Goal: Task Accomplishment & Management: Complete application form

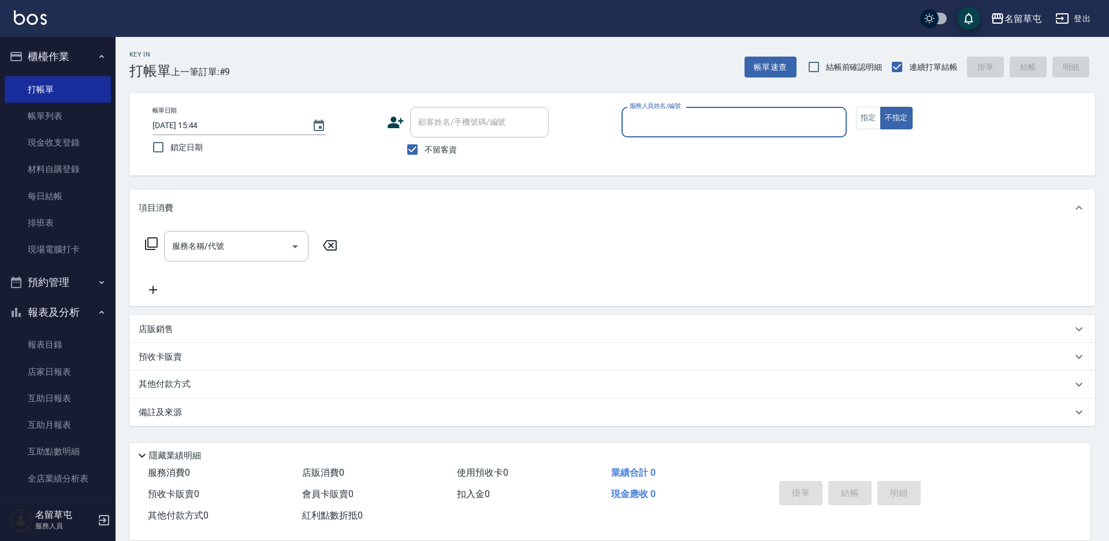
click at [671, 123] on input "服務人員姓名/編號" at bounding box center [734, 122] width 215 height 20
type input "[PERSON_NAME]-4"
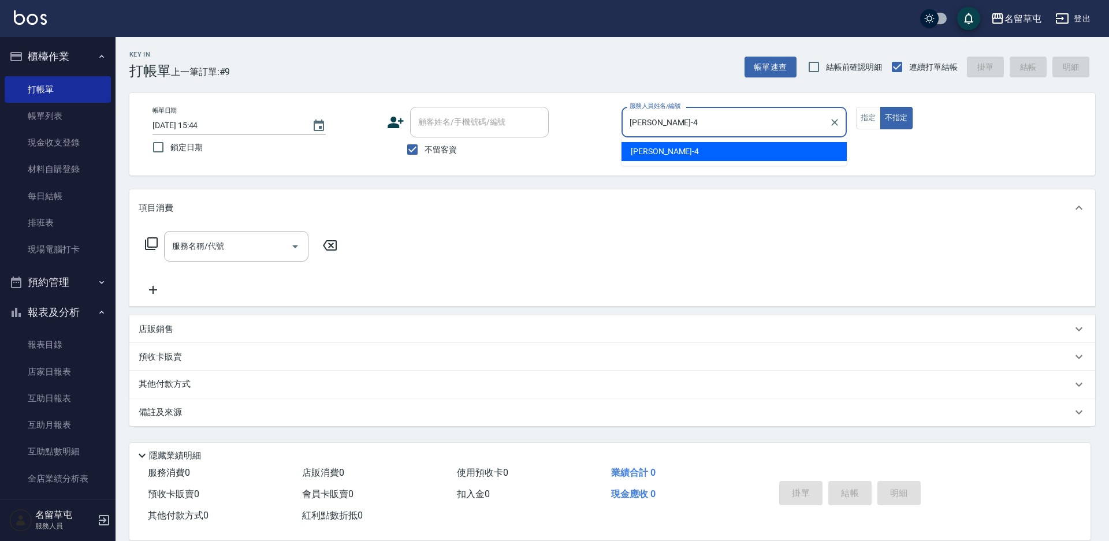
type button "false"
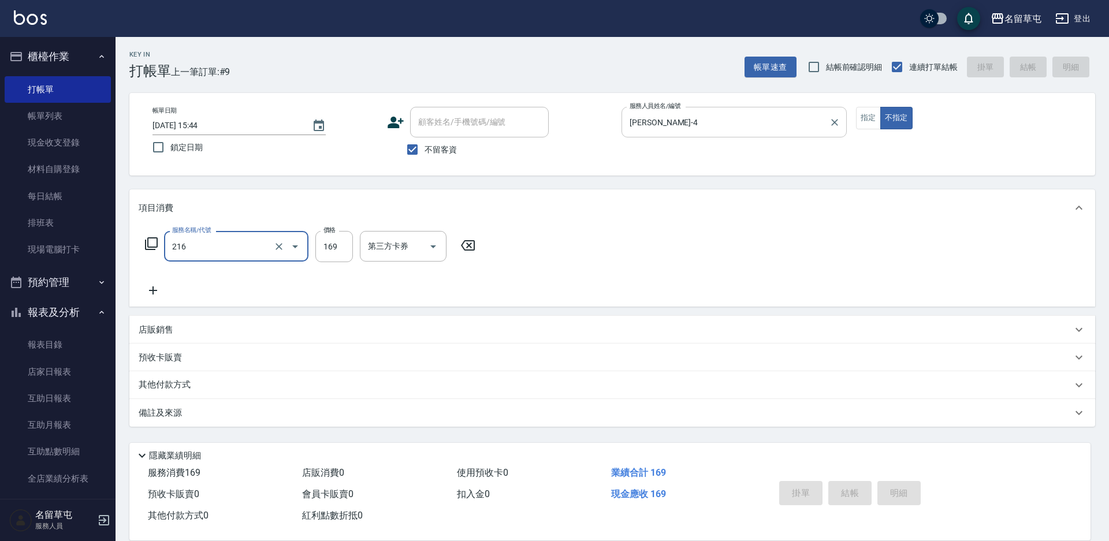
type input "216"
type input "[DATE] 17:37"
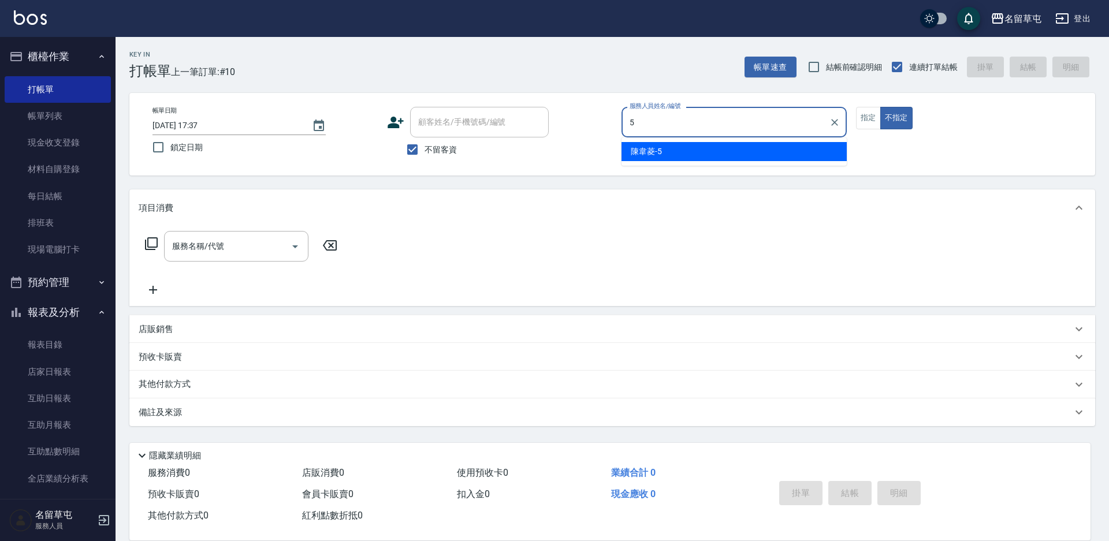
type input "[PERSON_NAME]-5"
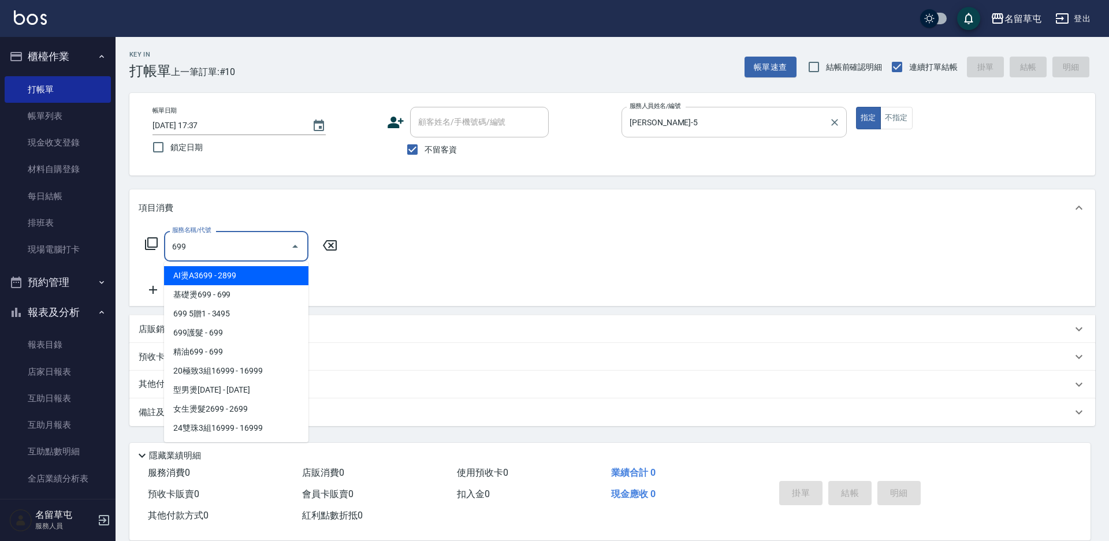
type input "AI燙A3699(311)"
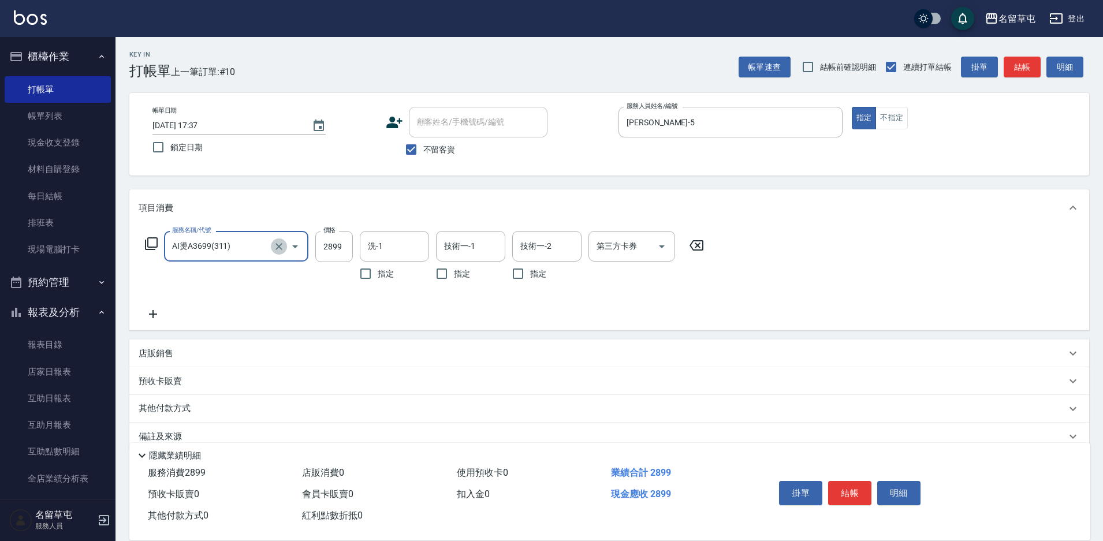
click at [274, 248] on icon "Clear" at bounding box center [279, 247] width 12 height 12
click at [244, 248] on input "服務名稱/代號" at bounding box center [220, 246] width 102 height 20
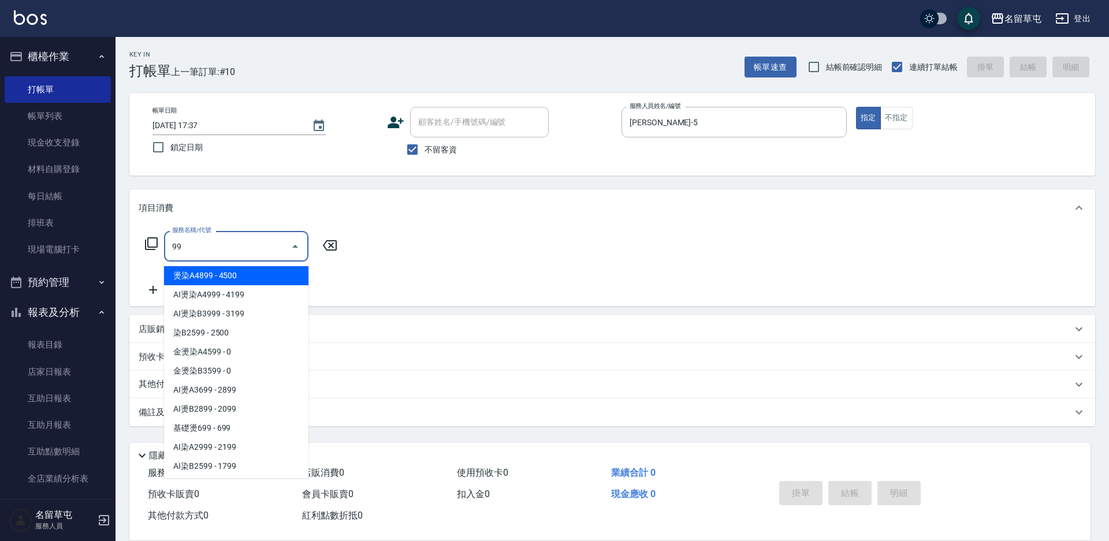
type input "9"
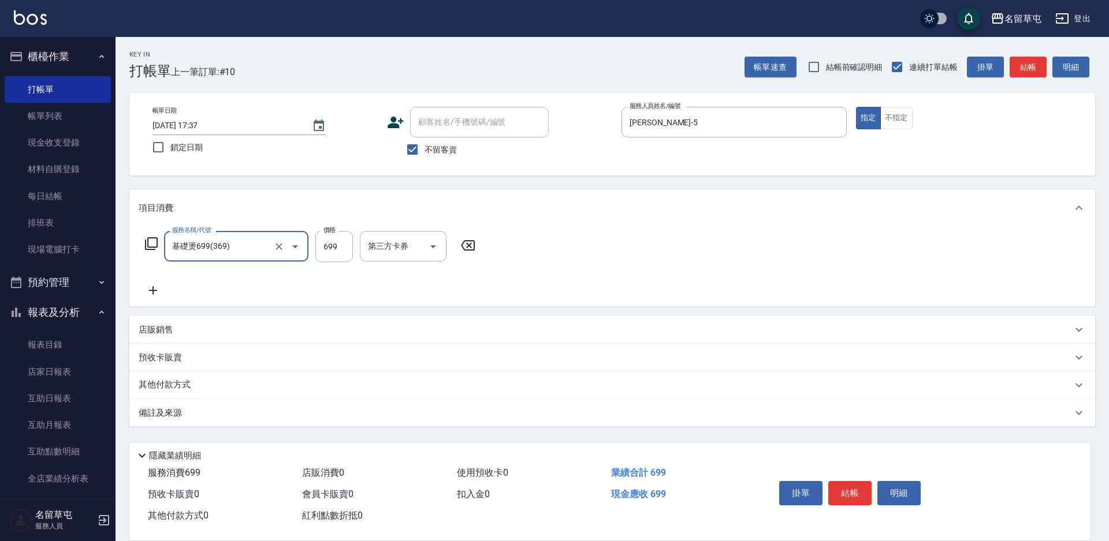
type input "基礎燙699(369)"
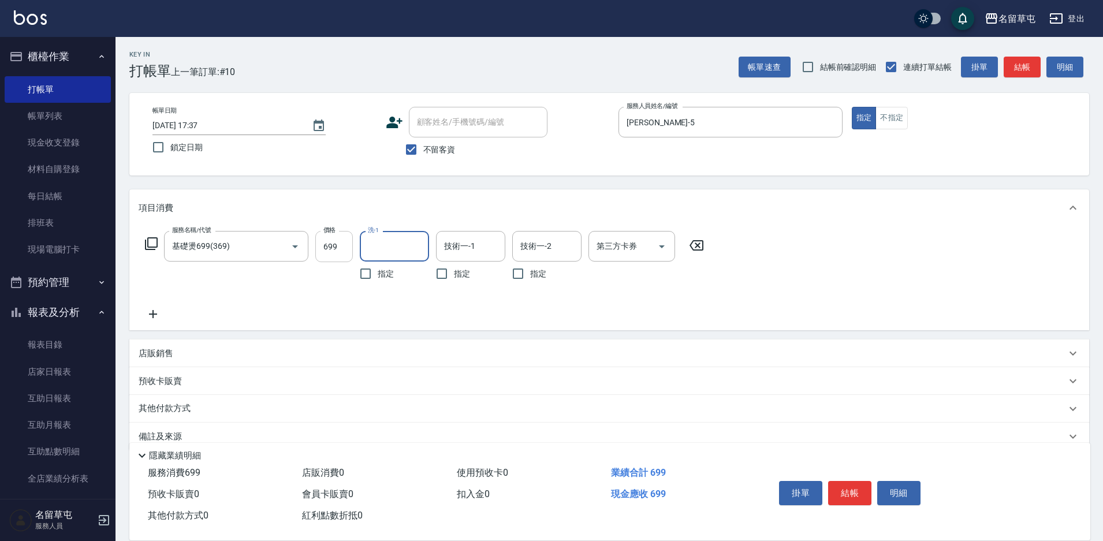
click at [341, 247] on input "699" at bounding box center [334, 246] width 38 height 31
click at [341, 247] on input "7" at bounding box center [334, 246] width 38 height 31
type input "700"
type input "游思岑-36"
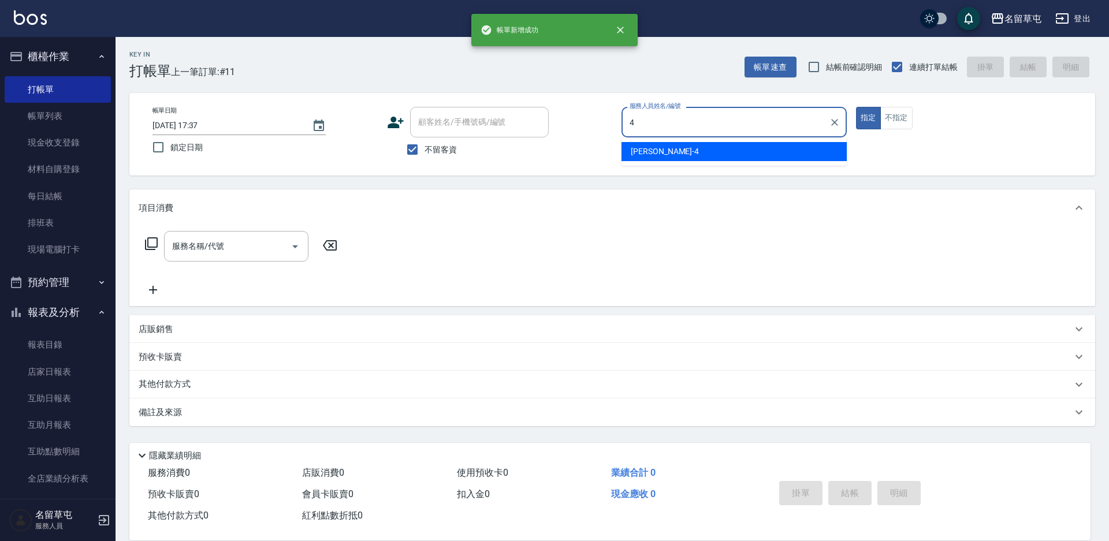
type input "[PERSON_NAME]-4"
type button "true"
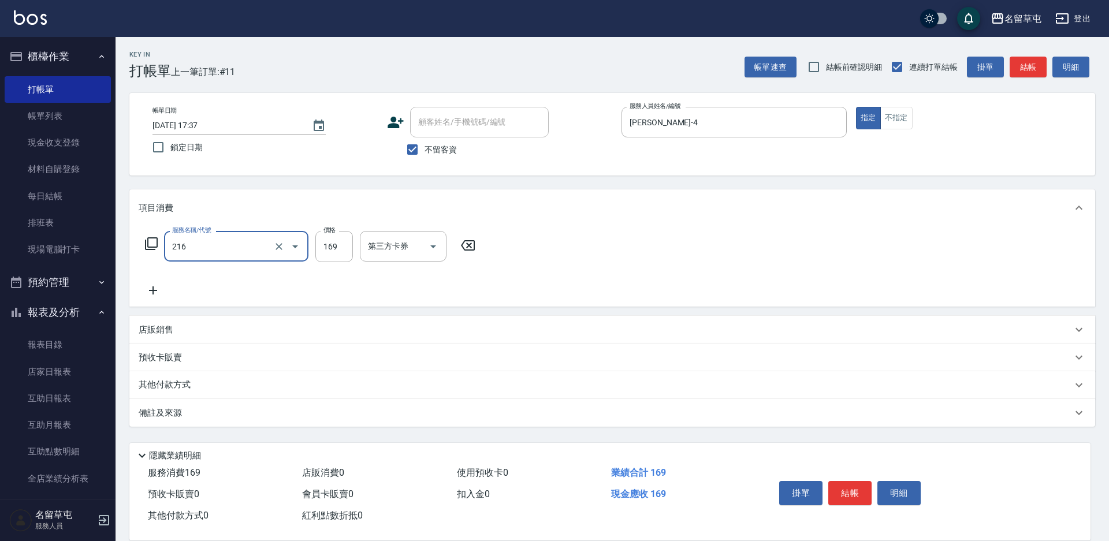
type input "剪髮169(216)"
type input "200"
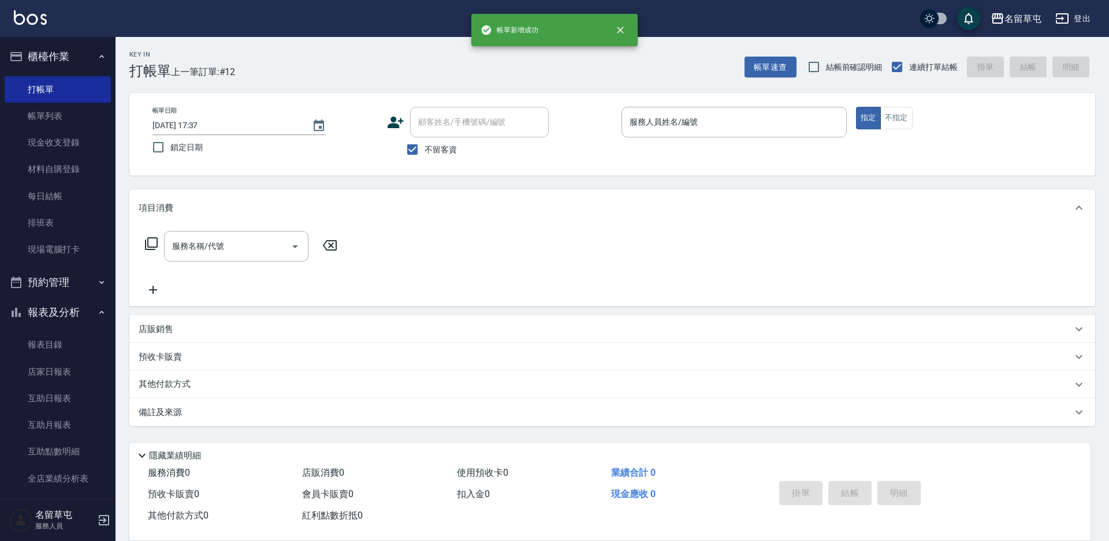
click at [434, 155] on span "不留客資" at bounding box center [441, 150] width 32 height 12
click at [425, 155] on input "不留客資" at bounding box center [412, 149] width 24 height 24
checkbox input "false"
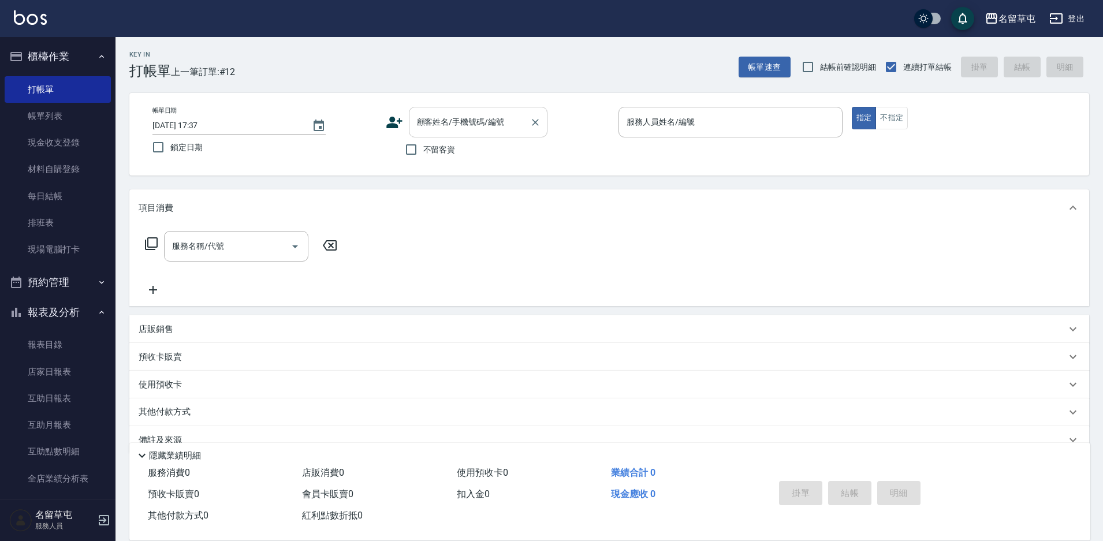
click at [455, 131] on input "顧客姓名/手機號碼/編號" at bounding box center [469, 122] width 111 height 20
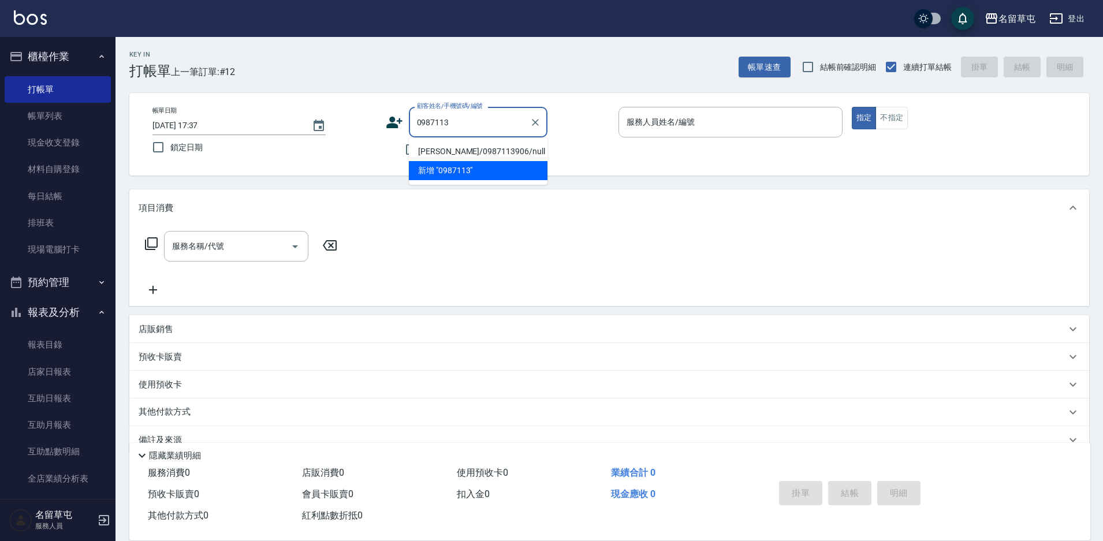
click at [461, 146] on li "[PERSON_NAME]/0987113906/null" at bounding box center [478, 151] width 139 height 19
type input "[PERSON_NAME]/0987113906/null"
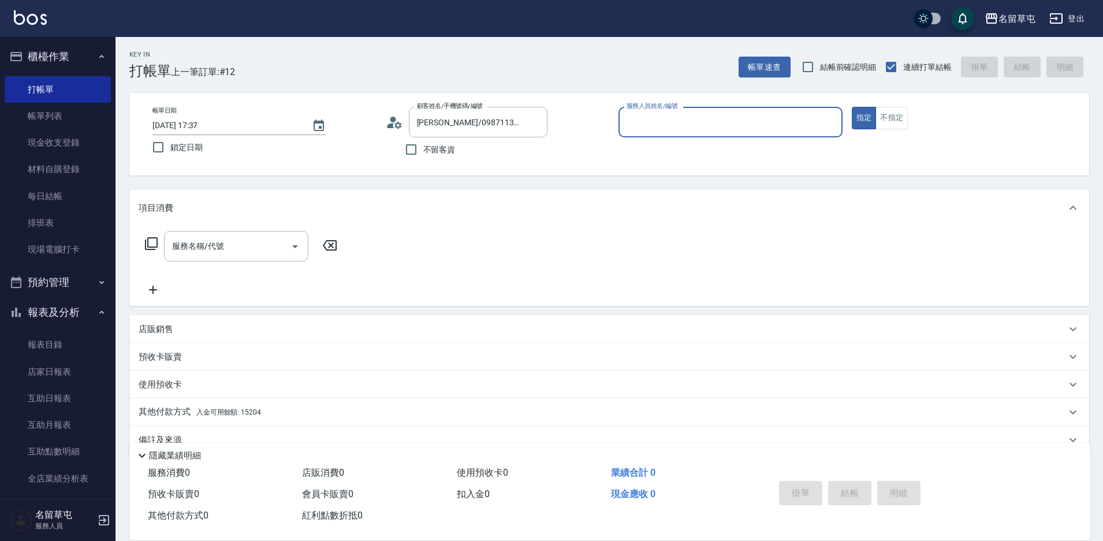
click at [619, 131] on div "服務人員姓名/編號" at bounding box center [731, 122] width 224 height 31
type input "[PERSON_NAME]-5"
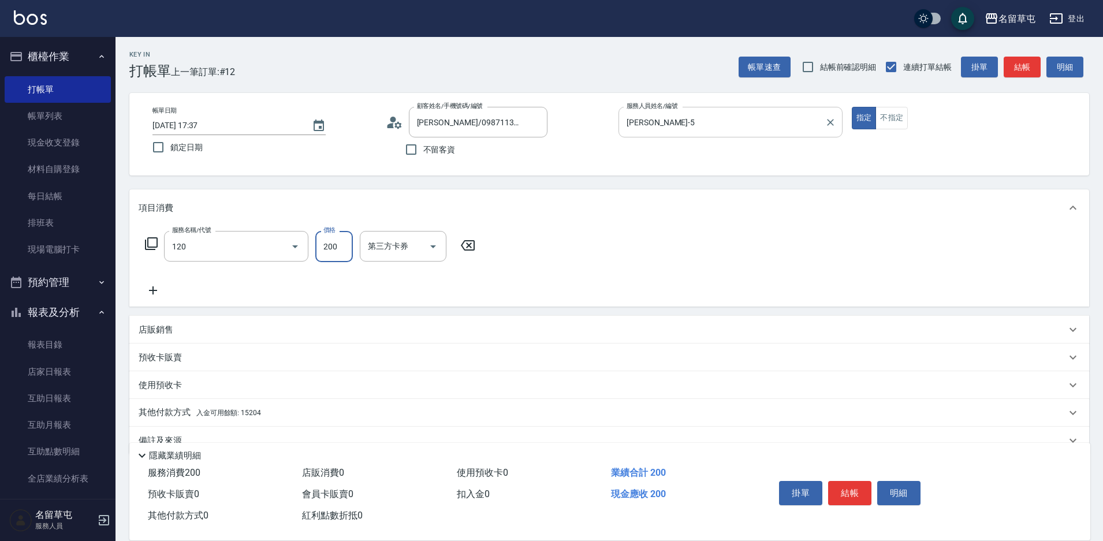
type input "New洗200(120)"
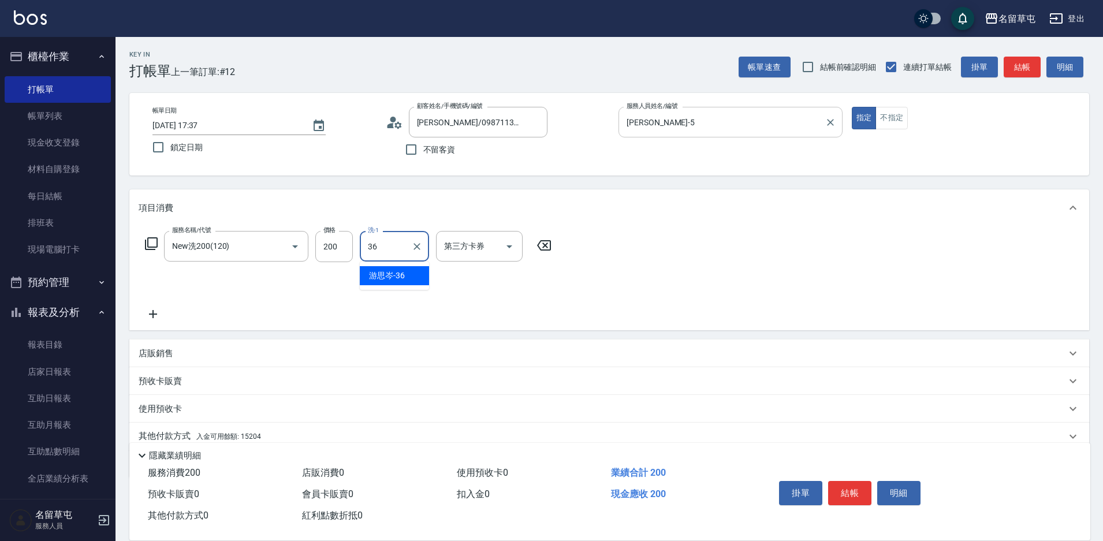
type input "游思岑-36"
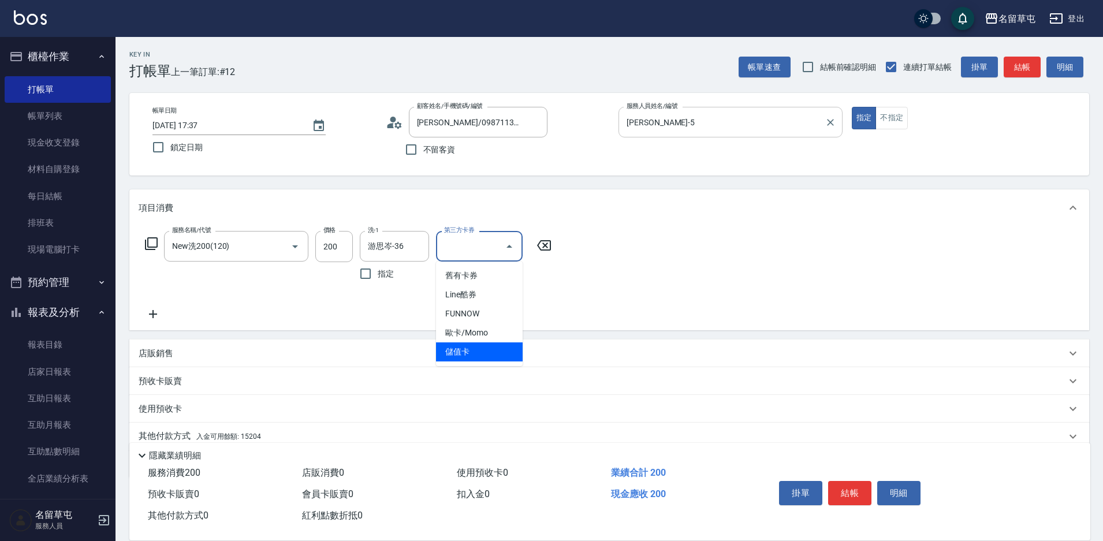
type input "儲值卡"
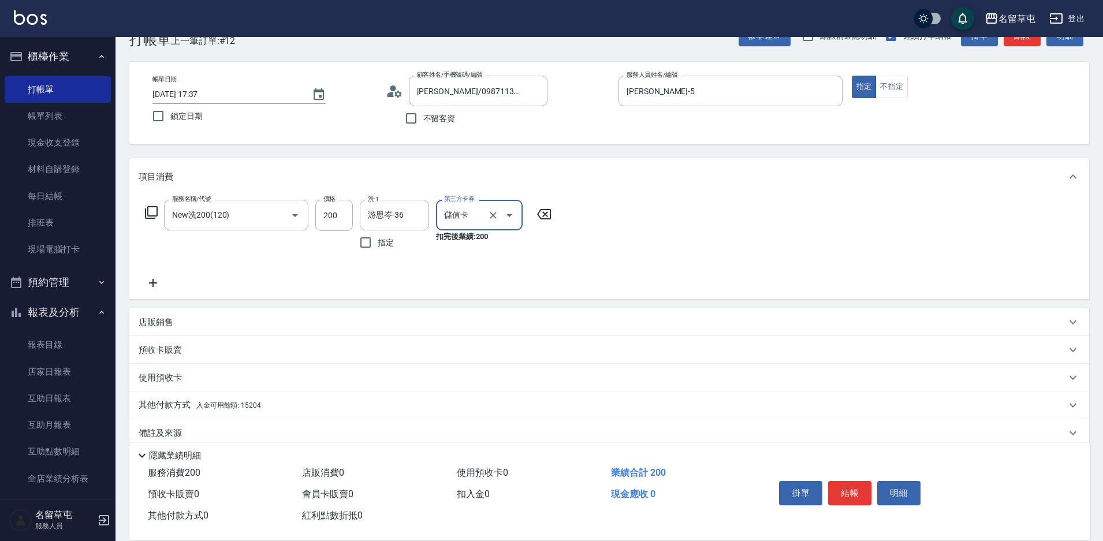
scroll to position [48, 0]
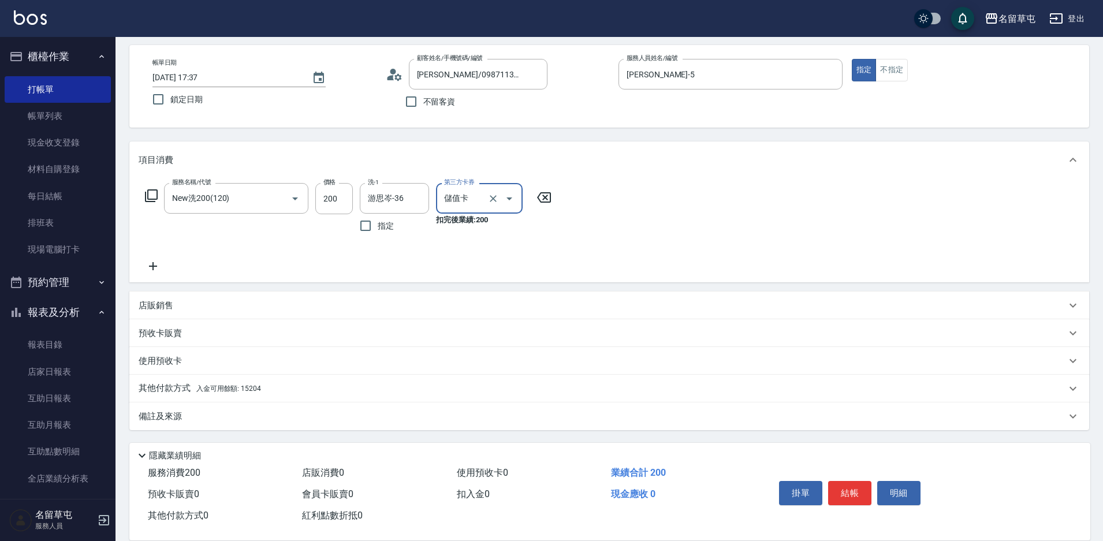
click at [215, 392] on span "入金可用餘額: 15204" at bounding box center [228, 389] width 65 height 8
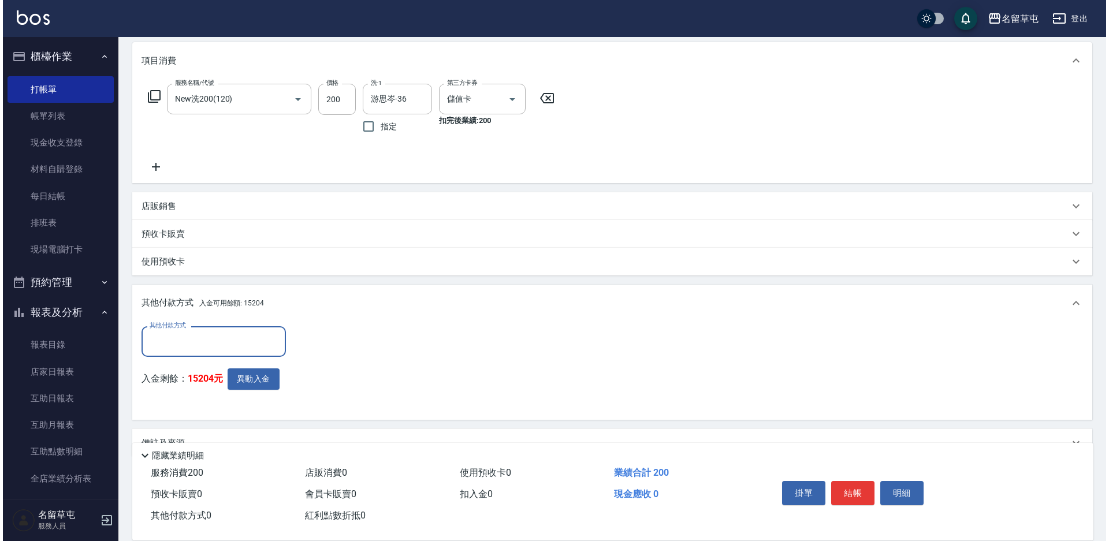
scroll to position [174, 0]
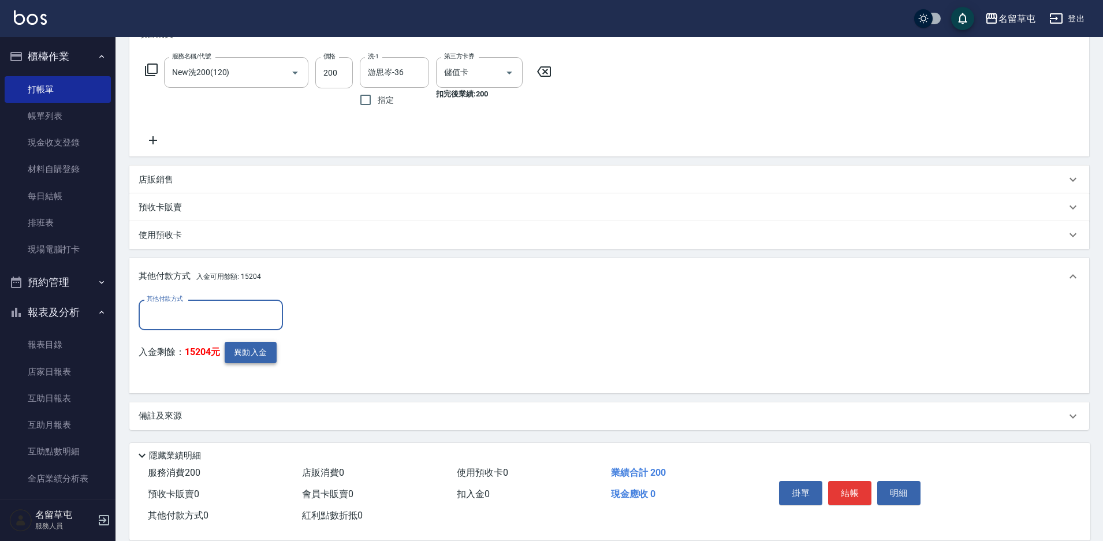
click at [247, 352] on button "異動入金" at bounding box center [251, 352] width 52 height 21
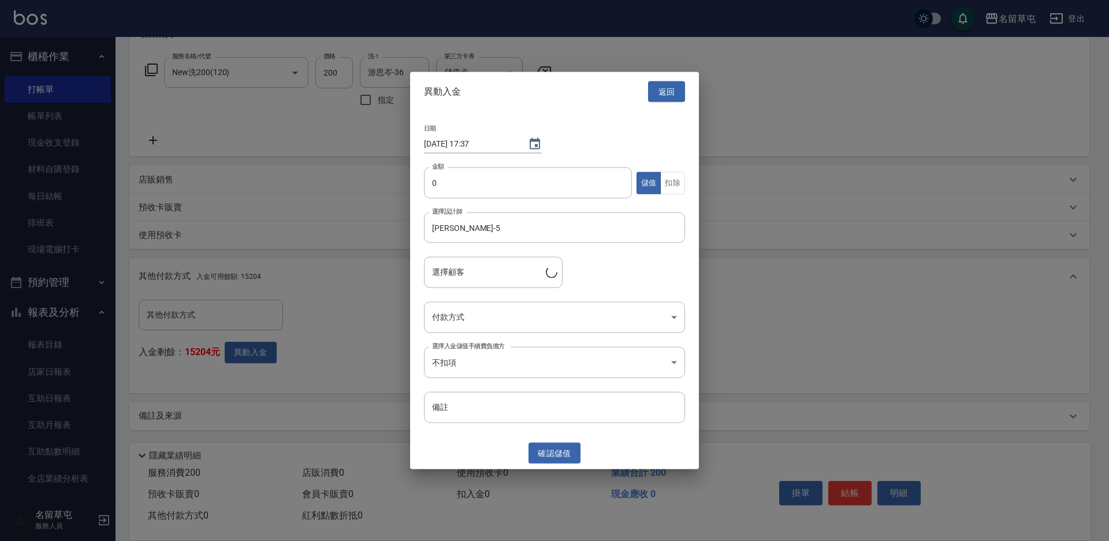
type input "[PERSON_NAME]/0987113906"
click at [509, 185] on input "0" at bounding box center [528, 183] width 208 height 31
type input "200"
click at [667, 187] on button "扣除" at bounding box center [672, 183] width 25 height 23
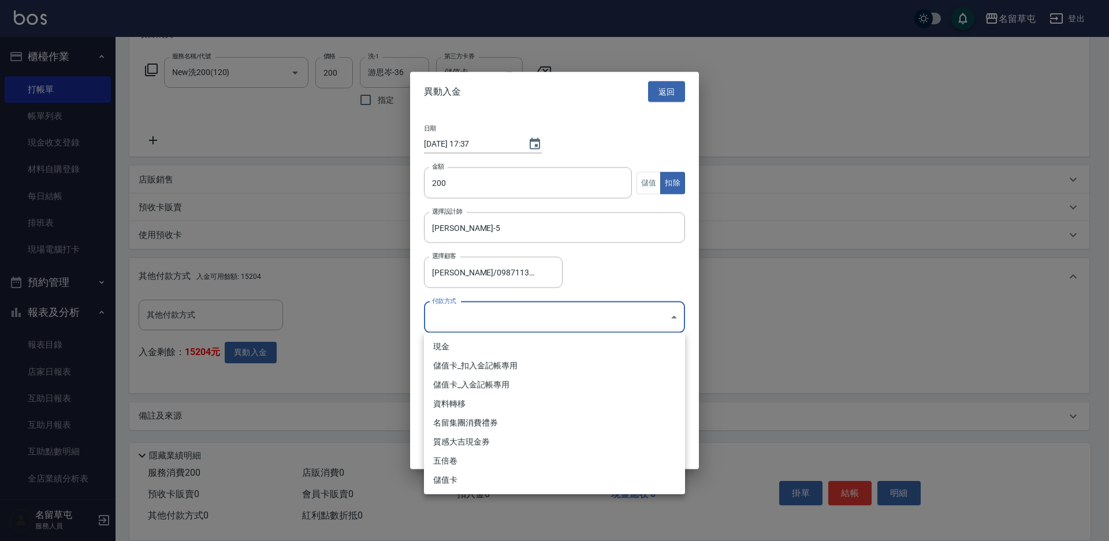
click at [512, 314] on body "名留草屯 登出 櫃檯作業 打帳單 帳單列表 現金收支登錄 材料自購登錄 每日結帳 排班表 現場電腦打卡 預約管理 預約管理 單日預約紀錄 單週預約紀錄 報表及…" at bounding box center [554, 183] width 1109 height 715
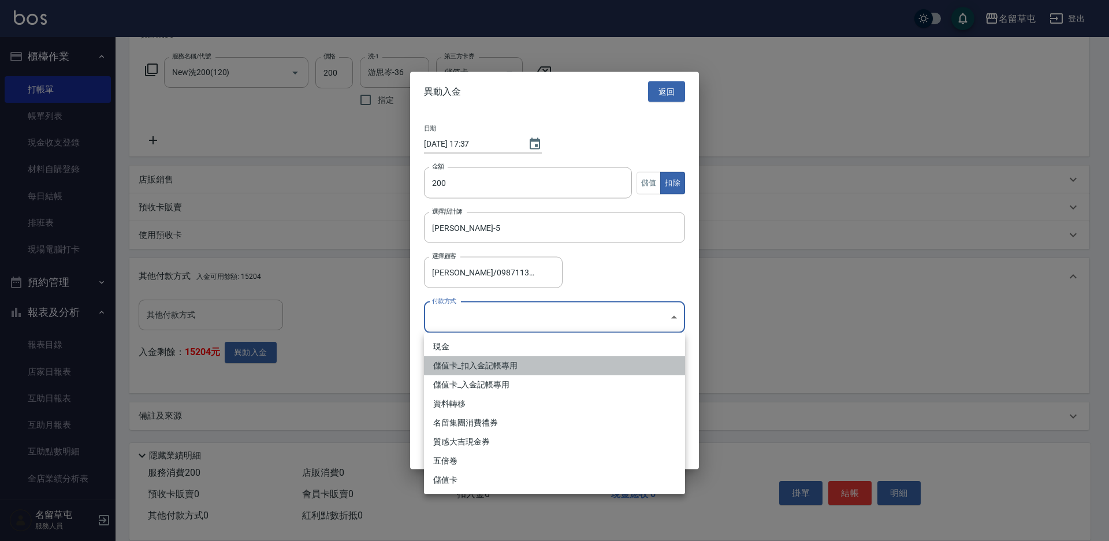
click at [492, 361] on li "儲值卡_扣入金記帳專用" at bounding box center [554, 365] width 261 height 19
type input "儲值卡_扣入金記帳專用"
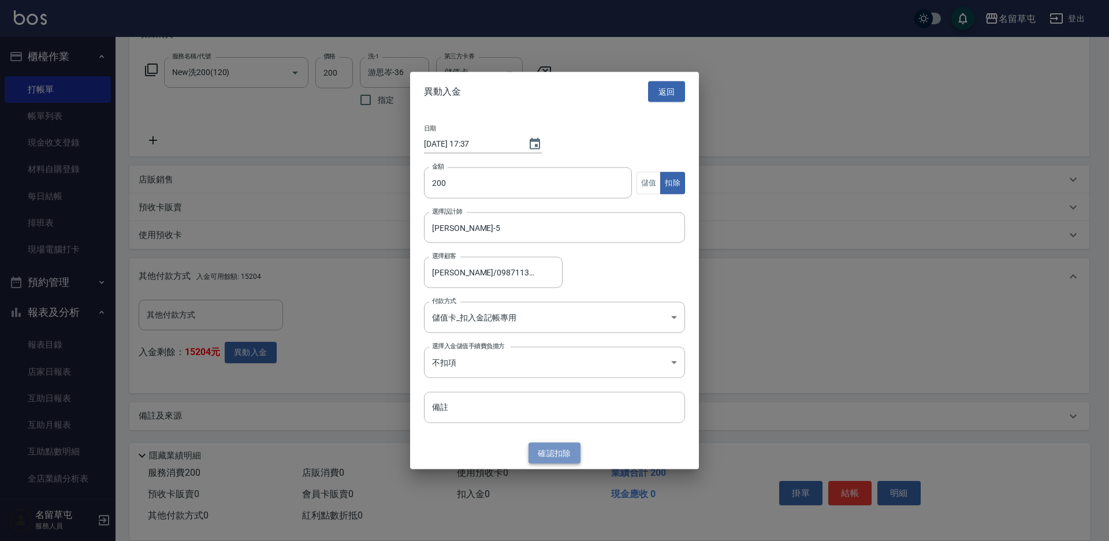
click at [557, 453] on button "確認 扣除" at bounding box center [554, 452] width 52 height 21
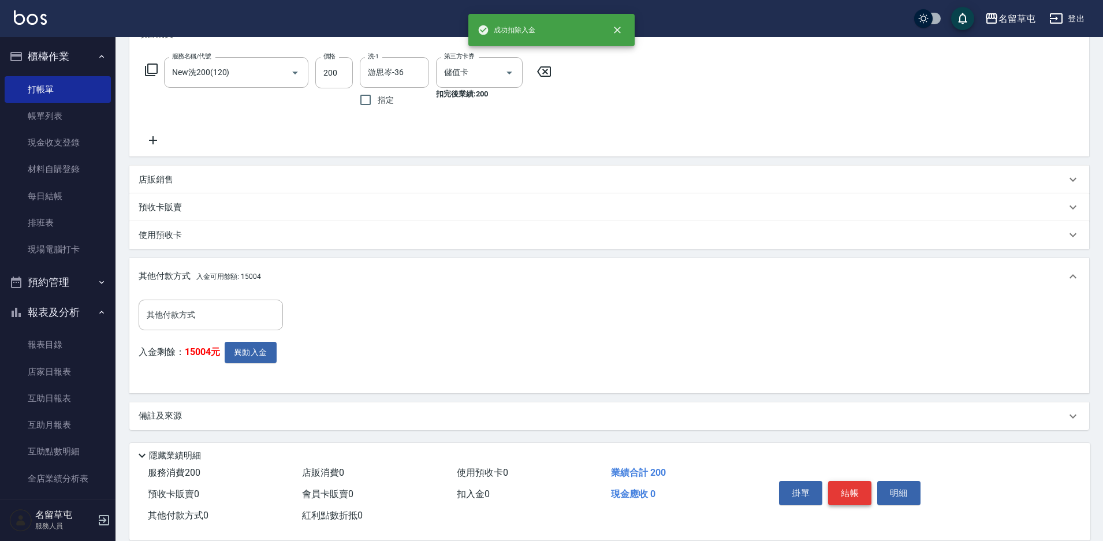
click at [844, 496] on button "結帳" at bounding box center [849, 493] width 43 height 24
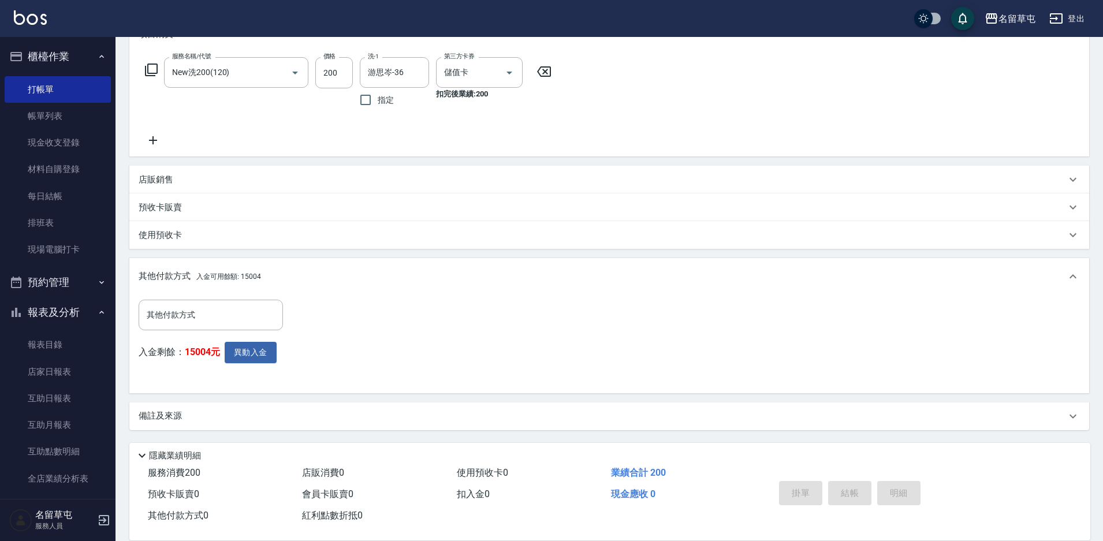
type input "[DATE] 17:38"
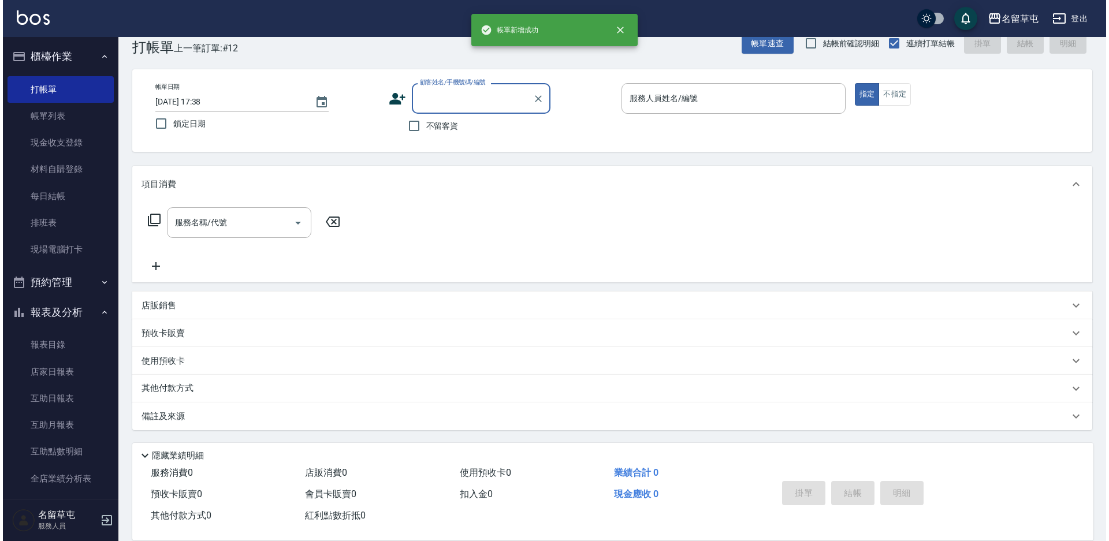
scroll to position [0, 0]
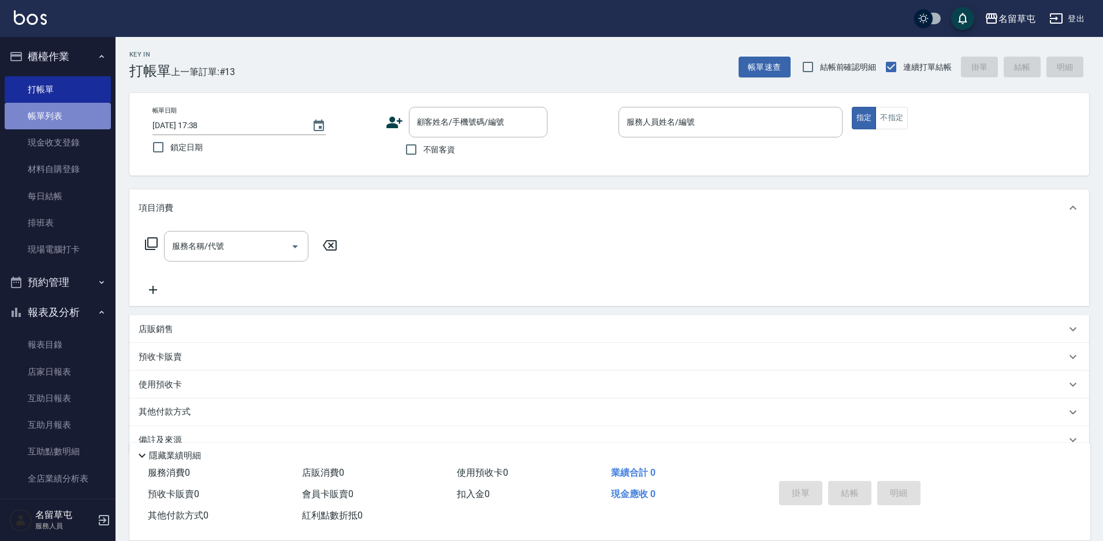
click at [67, 117] on link "帳單列表" at bounding box center [58, 116] width 106 height 27
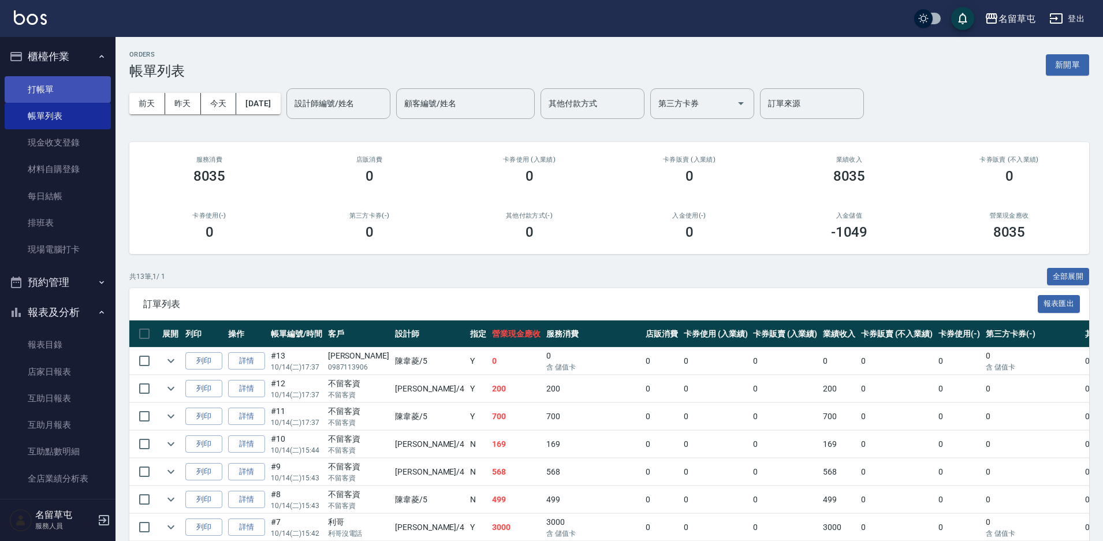
click at [78, 90] on link "打帳單" at bounding box center [58, 89] width 106 height 27
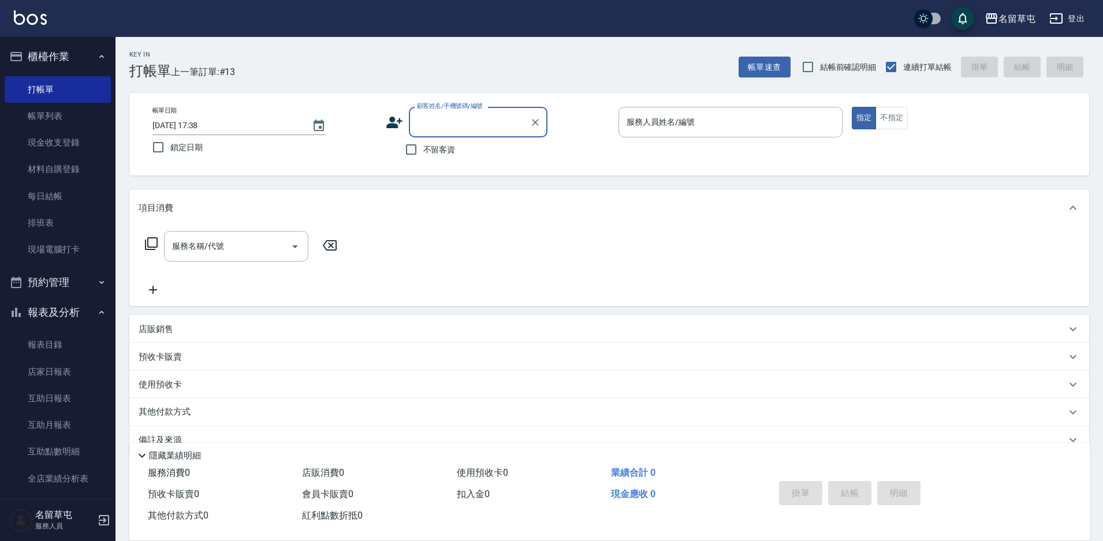
click at [440, 147] on span "不留客資" at bounding box center [439, 150] width 32 height 12
click at [423, 147] on input "不留客資" at bounding box center [411, 149] width 24 height 24
checkbox input "true"
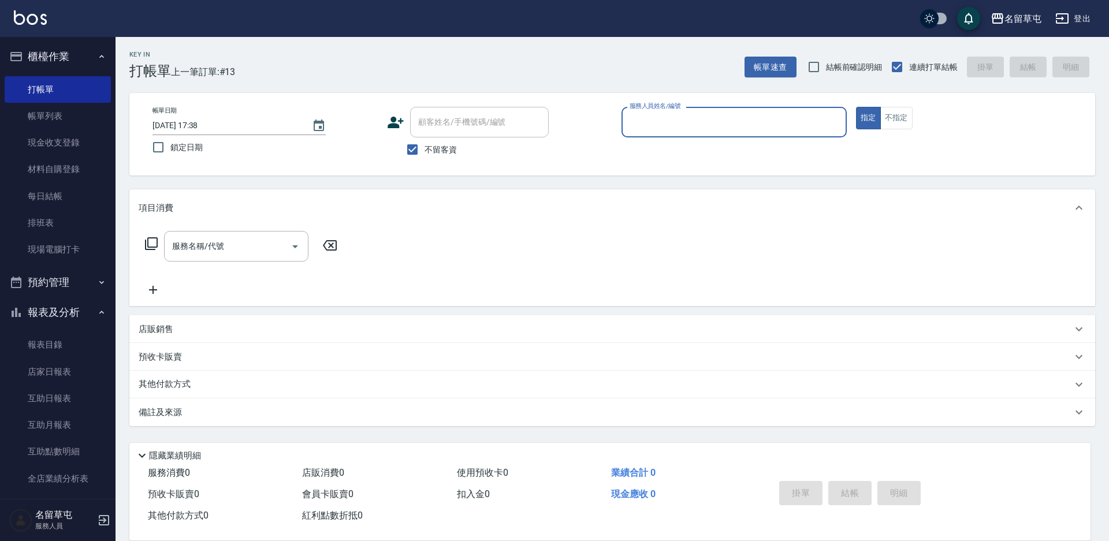
click at [721, 133] on div "服務人員姓名/編號" at bounding box center [733, 122] width 225 height 31
type input "[PERSON_NAME]-5"
type button "true"
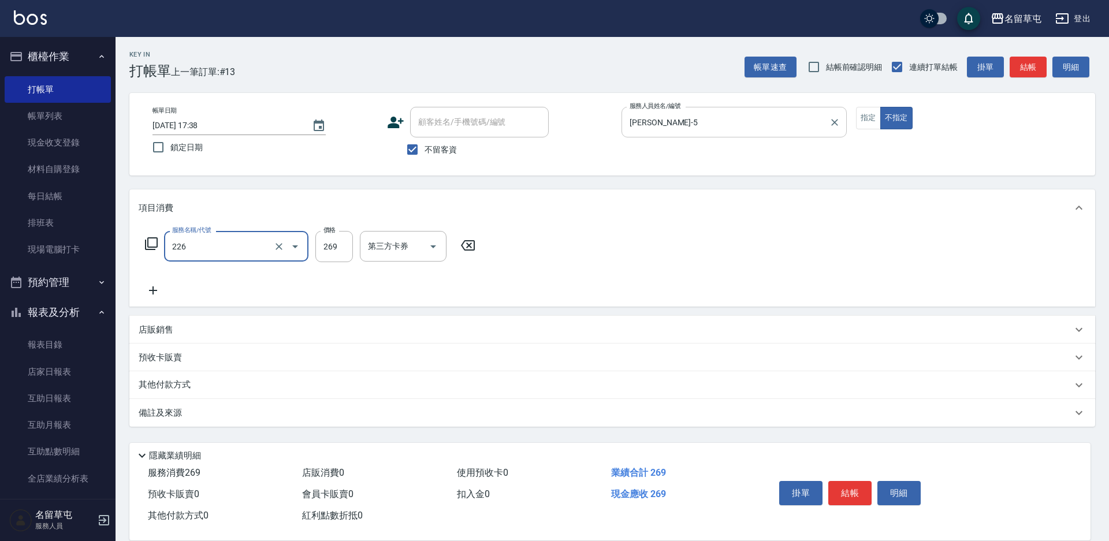
type input "洗剪269(226)"
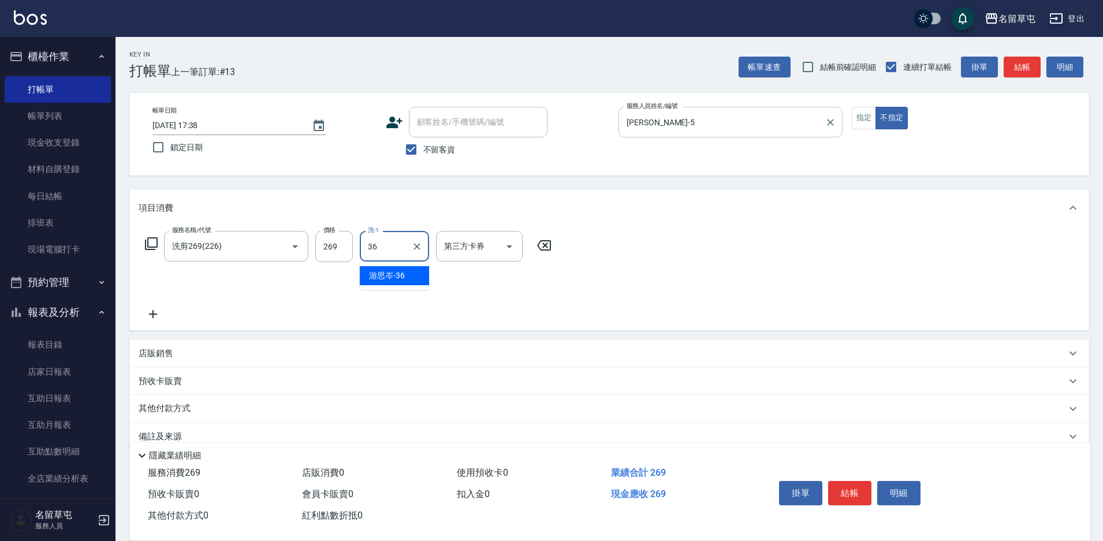
type input "游思岑-36"
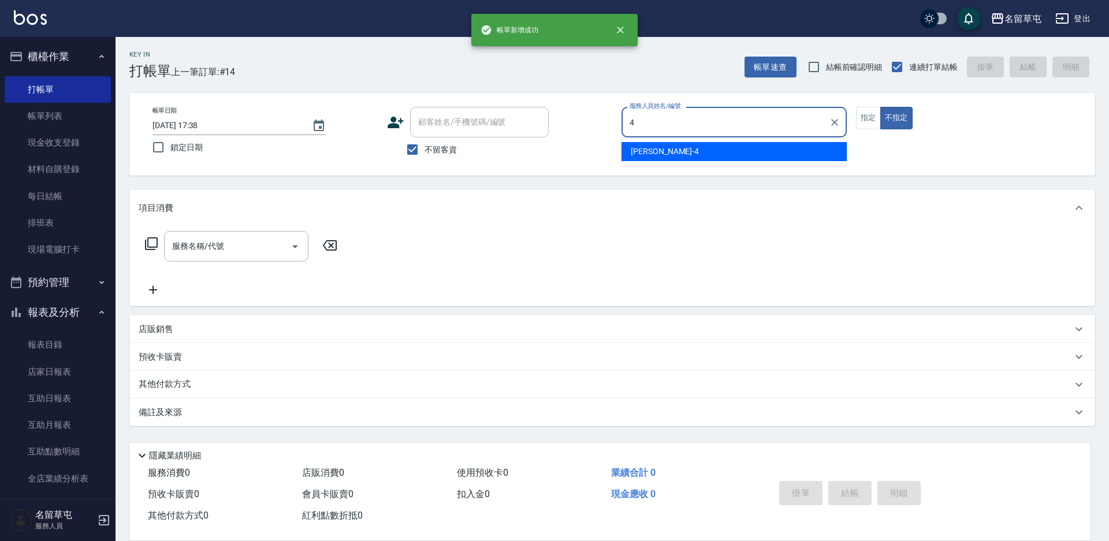
type input "[PERSON_NAME]-4"
type button "false"
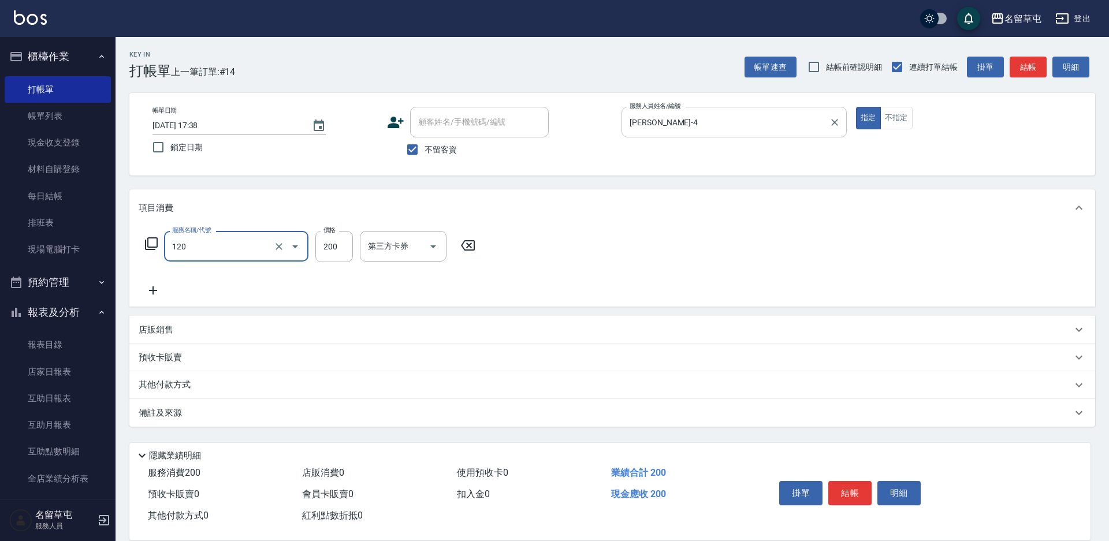
type input "New洗200(120)"
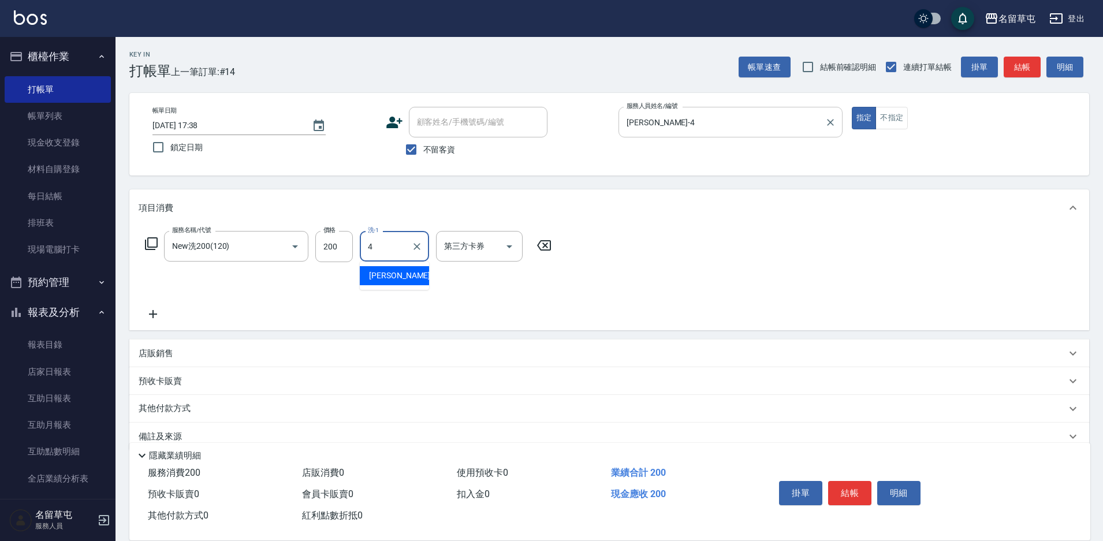
type input "[PERSON_NAME]-4"
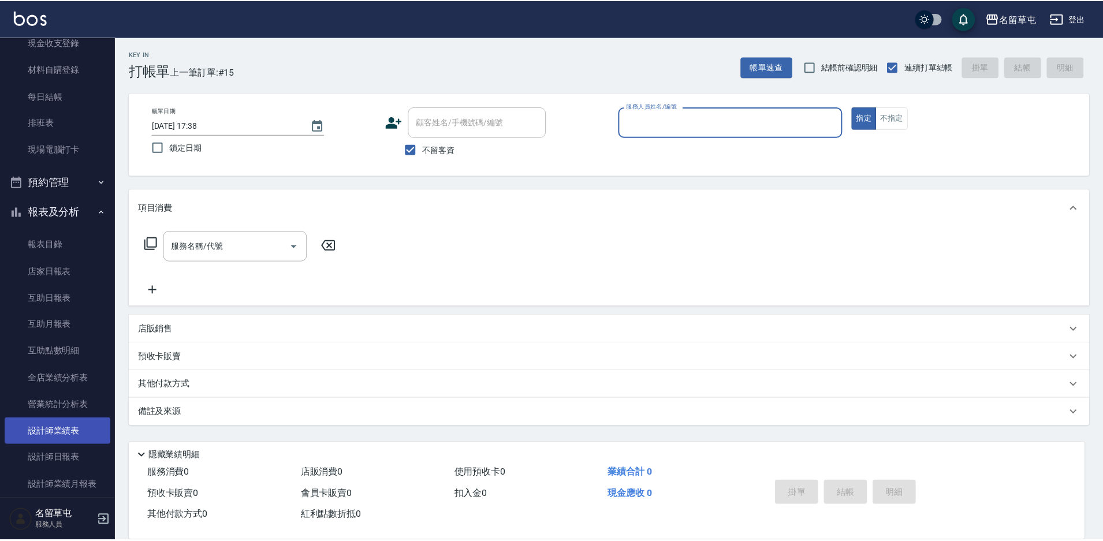
scroll to position [116, 0]
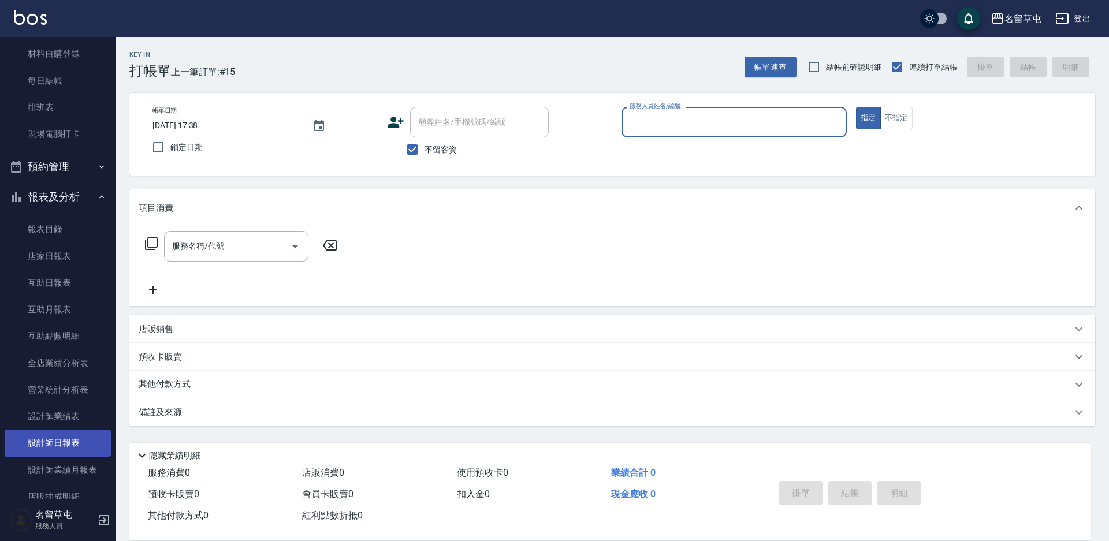
click at [78, 451] on link "設計師日報表" at bounding box center [58, 443] width 106 height 27
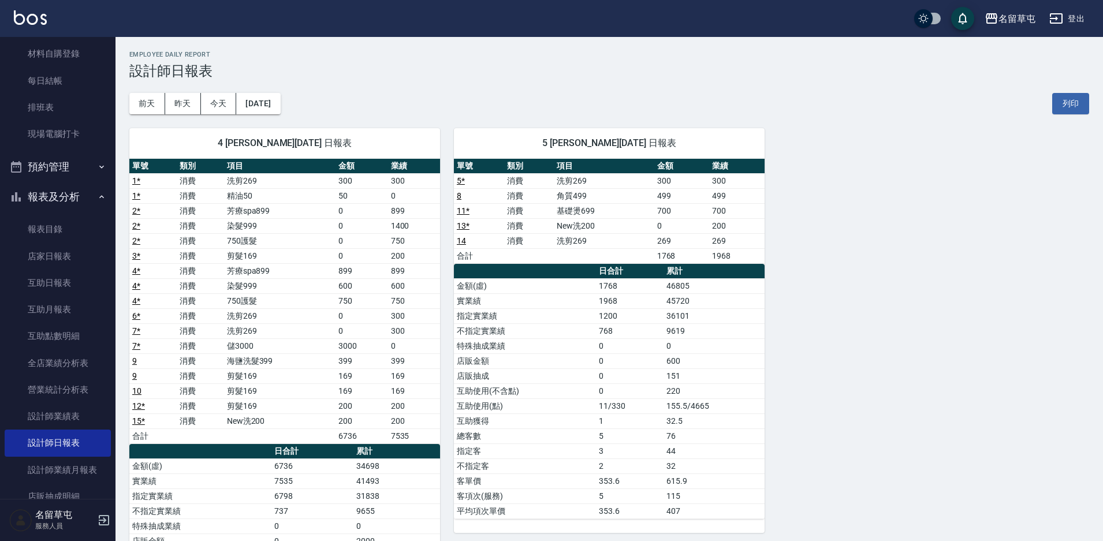
click at [565, 92] on div "[DATE] [DATE] [DATE] [DATE] 列印" at bounding box center [609, 103] width 960 height 49
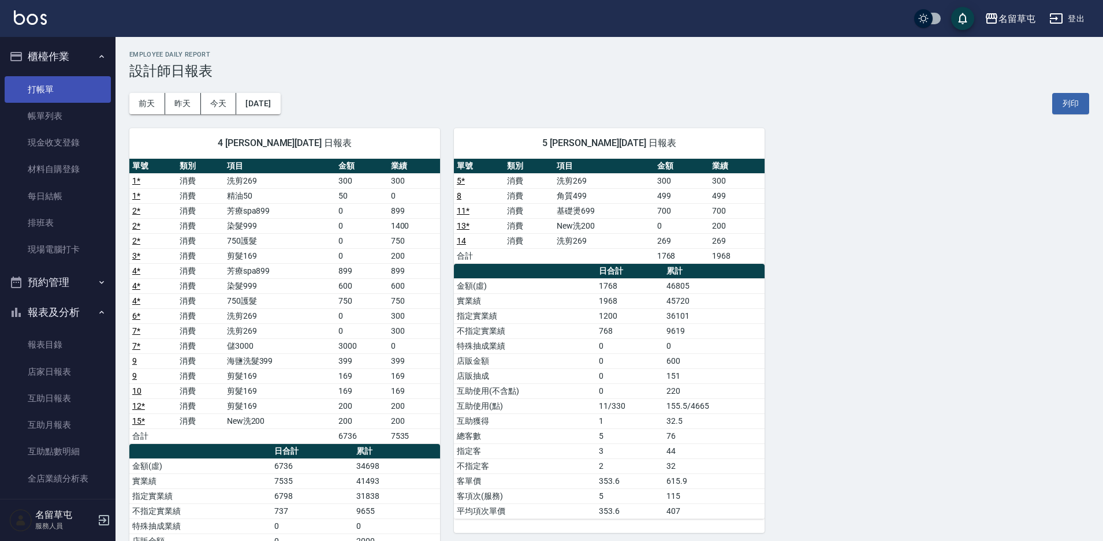
click at [47, 92] on link "打帳單" at bounding box center [58, 89] width 106 height 27
